Goal: Information Seeking & Learning: Learn about a topic

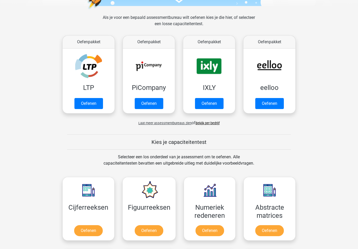
scroll to position [69, 0]
click at [81, 101] on link "Oefenen" at bounding box center [88, 103] width 29 height 11
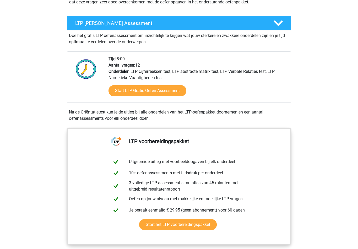
scroll to position [86, 0]
click at [124, 90] on link "Start LTP Gratis Oefen Assessment" at bounding box center [147, 90] width 78 height 11
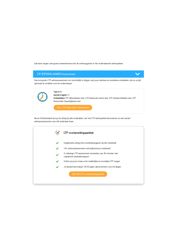
scroll to position [0, 0]
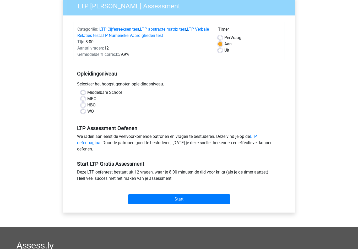
scroll to position [46, 0]
click at [87, 93] on label "Middelbare School" at bounding box center [104, 92] width 35 height 6
click at [83, 93] on input "Middelbare School" at bounding box center [83, 91] width 4 height 5
radio input "true"
click at [217, 208] on div "Categoriën: LTP Cijferreeksen test , LTP abstracte matrix test , LTP Verbale Re…" at bounding box center [179, 113] width 224 height 197
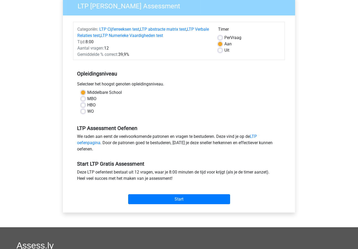
click at [87, 107] on label "HBO" at bounding box center [91, 105] width 8 height 6
click at [84, 107] on input "HBO" at bounding box center [83, 104] width 4 height 5
radio input "true"
click at [87, 93] on label "Middelbare School" at bounding box center [104, 92] width 35 height 6
click at [83, 93] on input "Middelbare School" at bounding box center [83, 91] width 4 height 5
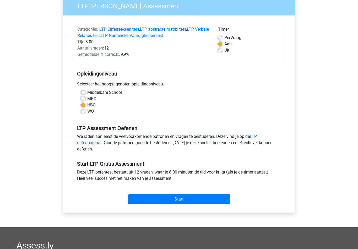
radio input "true"
click at [225, 53] on label "Uit" at bounding box center [226, 50] width 5 height 6
click at [222, 52] on input "Uit" at bounding box center [220, 49] width 4 height 5
radio input "true"
click at [214, 195] on input "Start" at bounding box center [179, 199] width 102 height 10
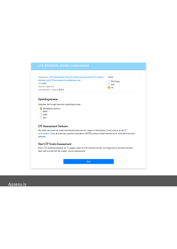
scroll to position [0, 0]
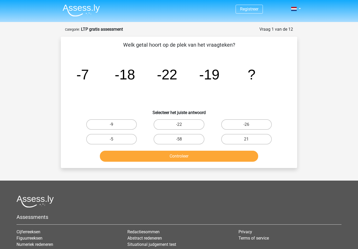
click at [266, 119] on label "-26" at bounding box center [246, 124] width 51 height 10
click at [249, 124] on input "-26" at bounding box center [247, 125] width 3 height 3
radio input "true"
click at [259, 127] on label "-26" at bounding box center [246, 124] width 51 height 10
click at [249, 127] on input "-26" at bounding box center [247, 125] width 3 height 3
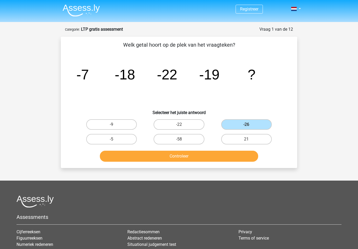
click at [108, 156] on button "Controleer" at bounding box center [179, 156] width 158 height 11
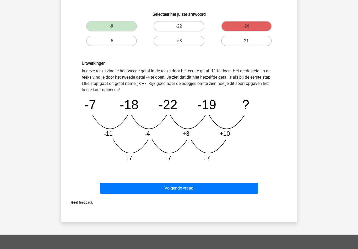
scroll to position [98, 0]
click at [204, 189] on button "Volgende vraag" at bounding box center [179, 187] width 158 height 11
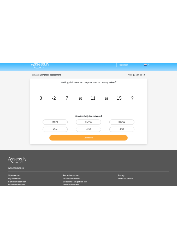
scroll to position [0, 0]
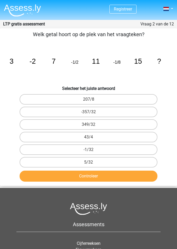
click at [111, 151] on label "-1/32" at bounding box center [89, 149] width 138 height 10
click at [92, 151] on input "-1/32" at bounding box center [90, 150] width 3 height 3
radio input "true"
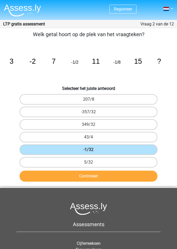
click at [64, 174] on button "Controleer" at bounding box center [89, 175] width 138 height 11
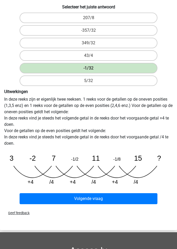
scroll to position [86, 0]
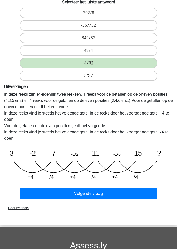
click at [132, 196] on button "Volgende vraag" at bounding box center [89, 193] width 138 height 11
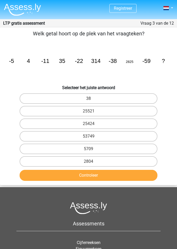
scroll to position [0, 0]
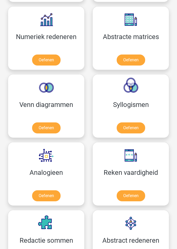
scroll to position [410, 0]
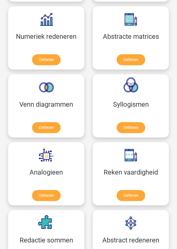
click at [129, 191] on link "Oefenen" at bounding box center [131, 195] width 29 height 11
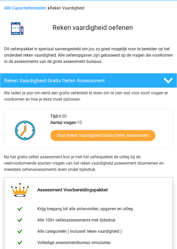
scroll to position [18, 0]
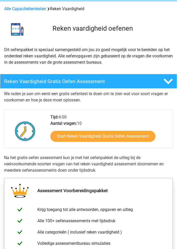
click at [76, 140] on link "Start Reken Vaardigheid Gratis Oefen Assessment" at bounding box center [103, 136] width 105 height 11
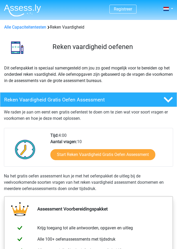
scroll to position [26, 0]
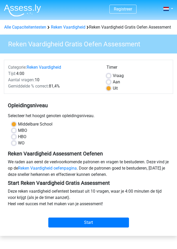
click at [57, 227] on input "Start" at bounding box center [88, 222] width 81 height 10
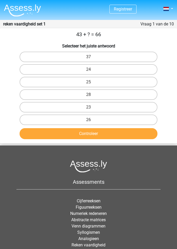
click at [54, 105] on label "23" at bounding box center [89, 107] width 138 height 10
click at [89, 107] on input "23" at bounding box center [90, 108] width 3 height 3
radio input "true"
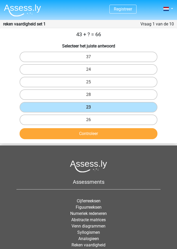
click at [48, 132] on button "Controleer" at bounding box center [89, 133] width 138 height 11
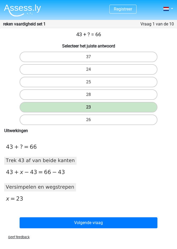
click at [31, 222] on button "Volgende vraag" at bounding box center [89, 222] width 138 height 11
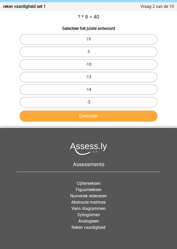
scroll to position [21, 0]
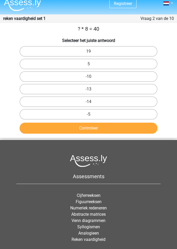
click at [43, 67] on label "5" at bounding box center [89, 64] width 138 height 10
click at [89, 67] on input "5" at bounding box center [90, 65] width 3 height 3
radio input "true"
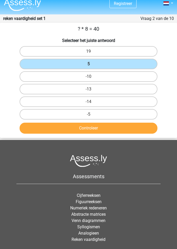
scroll to position [5, 0]
click at [48, 132] on button "Controleer" at bounding box center [89, 128] width 138 height 11
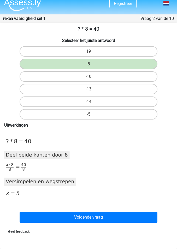
click at [41, 212] on button "Volgende vraag" at bounding box center [89, 217] width 138 height 11
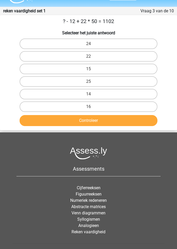
scroll to position [21, 0]
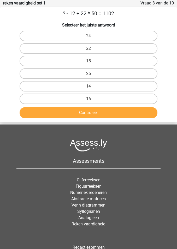
click at [112, 79] on label "25" at bounding box center [89, 74] width 138 height 10
click at [92, 77] on input "25" at bounding box center [90, 75] width 3 height 3
radio input "true"
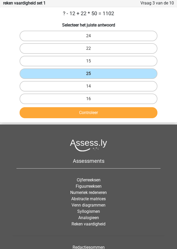
scroll to position [21, 0]
click at [112, 84] on label "14" at bounding box center [89, 86] width 138 height 10
click at [92, 86] on input "14" at bounding box center [90, 87] width 3 height 3
radio input "true"
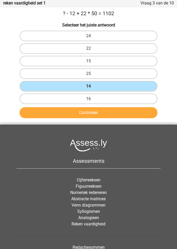
click at [128, 35] on label "24" at bounding box center [89, 36] width 138 height 10
click at [92, 36] on input "24" at bounding box center [90, 37] width 3 height 3
radio input "true"
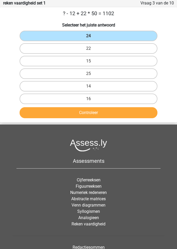
click at [112, 111] on button "Controleer" at bounding box center [89, 112] width 138 height 11
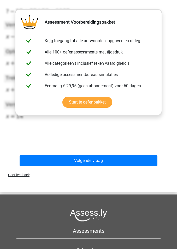
click at [141, 161] on button "Volgende vraag" at bounding box center [89, 160] width 138 height 11
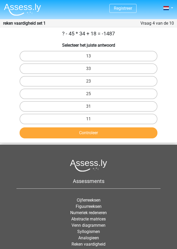
scroll to position [0, 0]
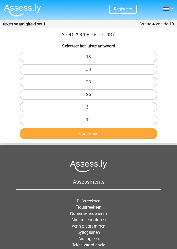
click at [105, 69] on label "33" at bounding box center [89, 69] width 138 height 10
click at [92, 69] on input "33" at bounding box center [90, 70] width 3 height 3
radio input "true"
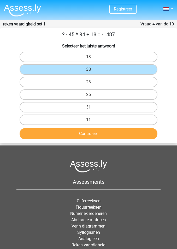
click at [75, 132] on button "Controleer" at bounding box center [89, 133] width 138 height 11
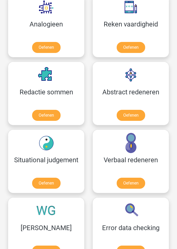
scroll to position [558, 0]
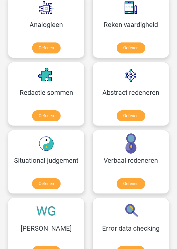
click at [122, 178] on link "Oefenen" at bounding box center [131, 183] width 29 height 11
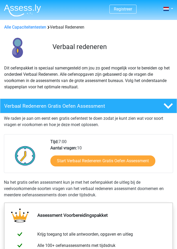
click at [74, 161] on link "Start Verbaal Redeneren Gratis Oefen Assessment" at bounding box center [103, 160] width 105 height 11
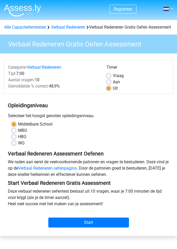
click at [85, 227] on input "Start" at bounding box center [88, 222] width 81 height 10
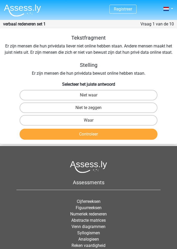
click at [136, 118] on label "Waar" at bounding box center [89, 120] width 138 height 10
click at [92, 120] on input "Waar" at bounding box center [90, 121] width 3 height 3
radio input "true"
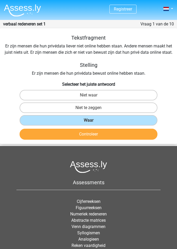
click at [141, 137] on button "Controleer" at bounding box center [89, 134] width 138 height 11
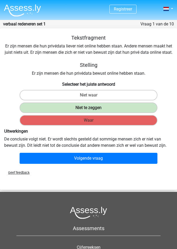
click at [45, 158] on button "Volgende vraag" at bounding box center [89, 158] width 138 height 11
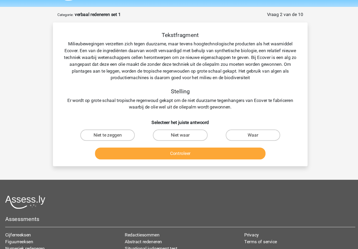
scroll to position [15, 0]
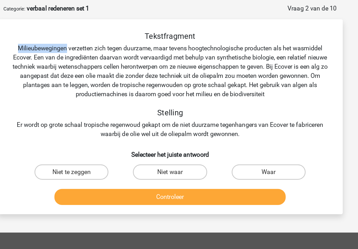
click at [94, 11] on div "Vraag 2 van de 10 Categorie: verbaal redeneren set 1" at bounding box center [179, 14] width 228 height 6
click at [177, 121] on label "Waar" at bounding box center [246, 126] width 51 height 10
click at [177, 126] on input "Waar" at bounding box center [247, 127] width 3 height 3
radio input "true"
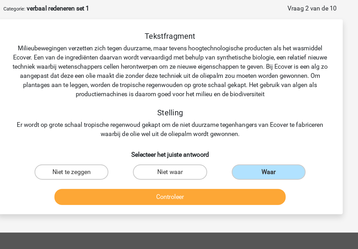
click at [177, 138] on button "Controleer" at bounding box center [179, 143] width 158 height 11
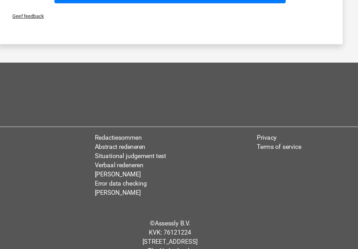
scroll to position [145, 0]
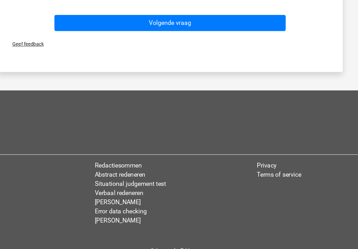
click at [177, 59] on button "Volgende vraag" at bounding box center [179, 64] width 158 height 11
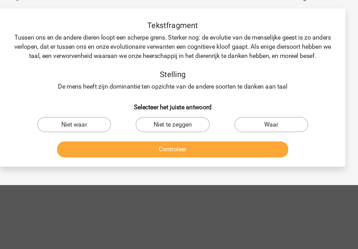
scroll to position [26, 0]
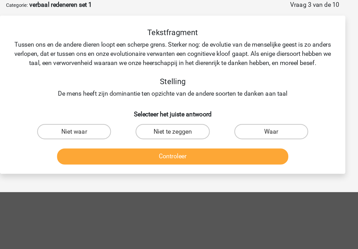
click at [86, 95] on label "Niet waar" at bounding box center [111, 90] width 51 height 10
click at [112, 93] on input "Niet waar" at bounding box center [113, 91] width 3 height 3
radio input "true"
click at [100, 113] on button "Controleer" at bounding box center [179, 107] width 158 height 11
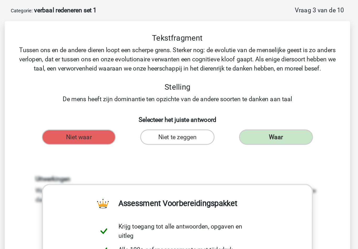
scroll to position [22, 0]
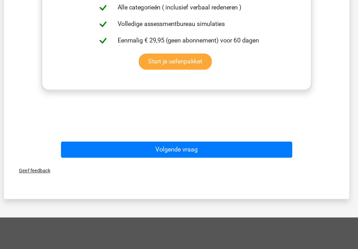
click at [176, 170] on button "Volgende vraag" at bounding box center [179, 175] width 158 height 11
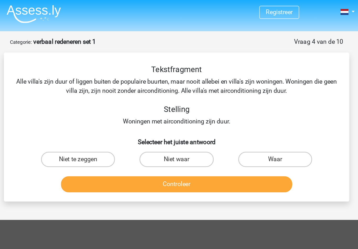
scroll to position [0, 0]
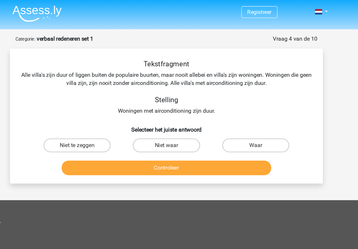
click at [86, 109] on label "Niet te zeggen" at bounding box center [111, 109] width 51 height 10
click at [112, 110] on input "Niet te zeggen" at bounding box center [113, 111] width 3 height 3
radio input "true"
click at [166, 124] on button "Controleer" at bounding box center [179, 126] width 158 height 11
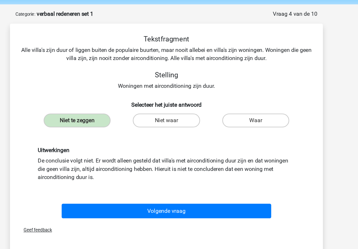
click at [177, 172] on button "Volgende vraag" at bounding box center [179, 177] width 158 height 11
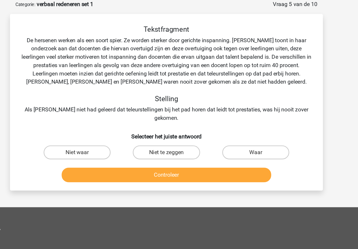
click at [177, 136] on label "Waar" at bounding box center [246, 141] width 51 height 10
click at [177, 141] on input "Waar" at bounding box center [247, 142] width 3 height 3
radio input "true"
click at [177, 153] on button "Controleer" at bounding box center [179, 158] width 158 height 11
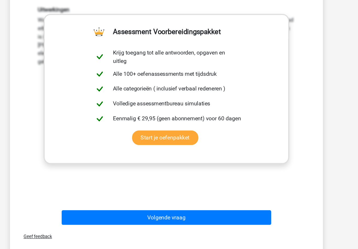
scroll to position [108, 0]
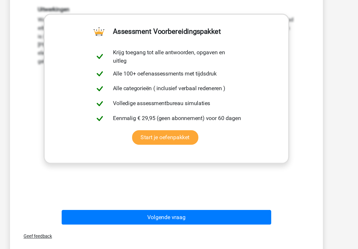
click at [177, 213] on button "Volgende vraag" at bounding box center [179, 218] width 158 height 11
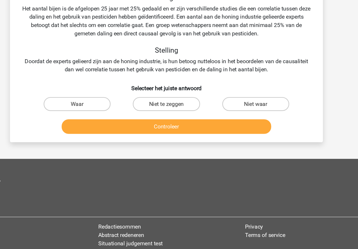
scroll to position [26, 0]
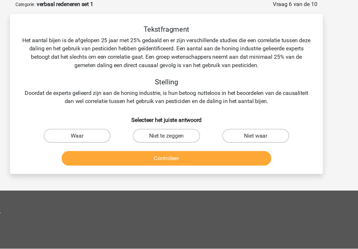
click at [153, 104] on label "Niet te zeggen" at bounding box center [178, 102] width 51 height 10
click at [177, 104] on input "Niet te zeggen" at bounding box center [180, 103] width 3 height 3
radio input "true"
click at [147, 121] on button "Controleer" at bounding box center [179, 119] width 158 height 11
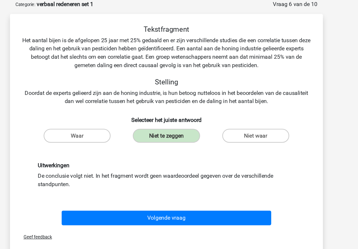
click at [177, 163] on button "Volgende vraag" at bounding box center [179, 164] width 158 height 11
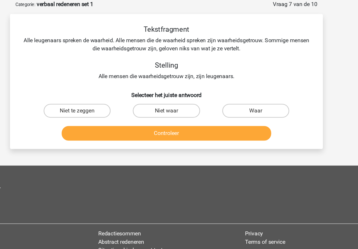
click at [153, 87] on label "Niet waar" at bounding box center [178, 83] width 51 height 10
click at [177, 87] on input "Niet waar" at bounding box center [180, 85] width 3 height 3
radio input "true"
click at [141, 95] on button "Controleer" at bounding box center [179, 100] width 158 height 11
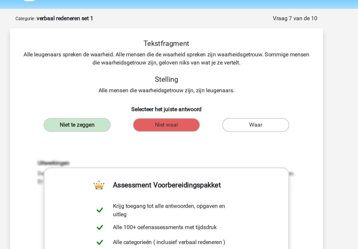
scroll to position [0, 0]
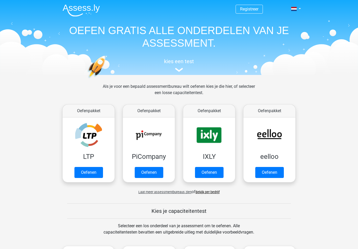
scroll to position [312, 0]
